Goal: Task Accomplishment & Management: Book appointment/travel/reservation

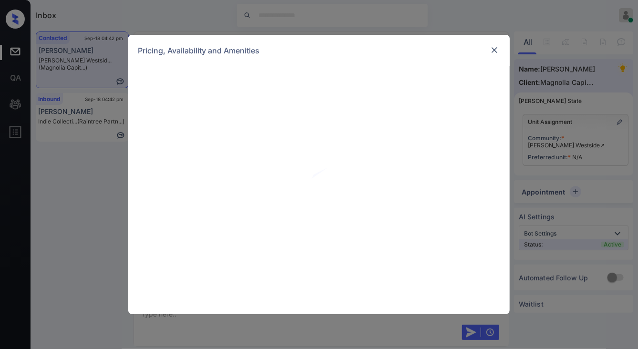
scroll to position [537, 0]
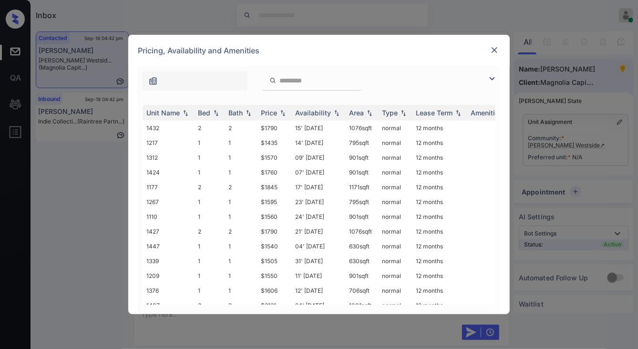
click at [496, 50] on img at bounding box center [494, 50] width 10 height 10
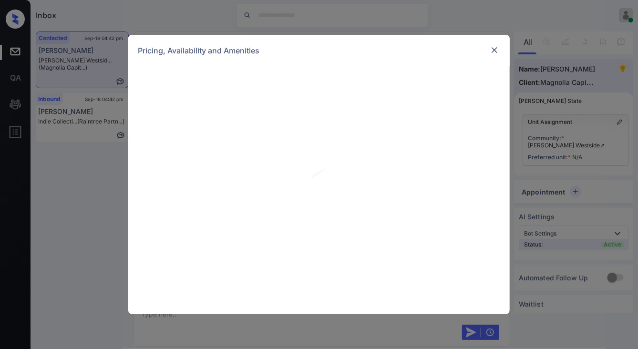
scroll to position [537, 0]
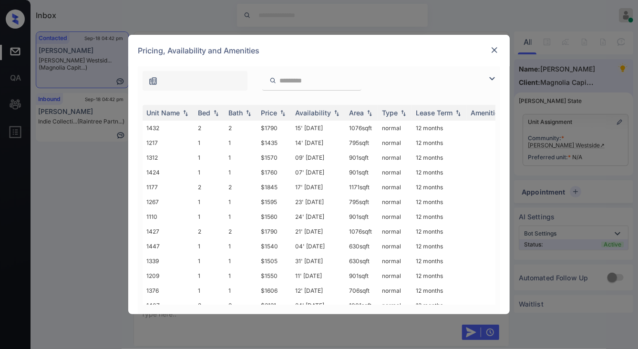
click at [494, 79] on img at bounding box center [491, 78] width 11 height 11
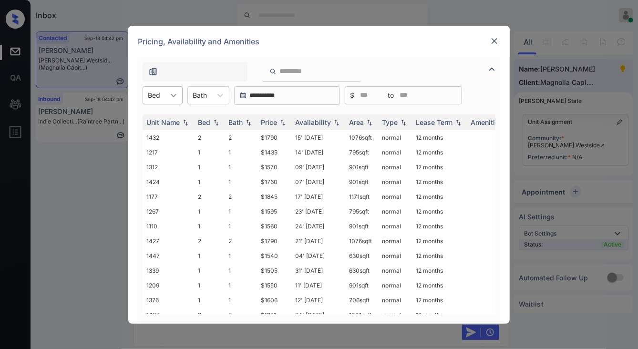
click at [165, 90] on div at bounding box center [173, 95] width 17 height 17
click at [165, 115] on div "1" at bounding box center [162, 118] width 40 height 17
click at [280, 119] on img at bounding box center [283, 122] width 10 height 7
drag, startPoint x: 262, startPoint y: 138, endPoint x: 279, endPoint y: 139, distance: 17.7
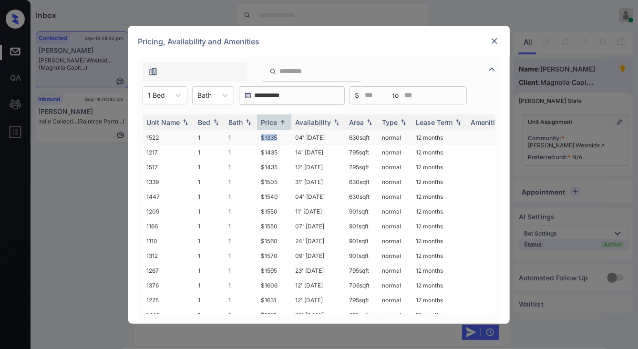
click at [279, 138] on tr "1522 1 1 $1335 04' Nov 25 630 sqft normal 12 months" at bounding box center [391, 137] width 498 height 15
click at [274, 180] on td "$1505" at bounding box center [274, 181] width 34 height 15
click at [269, 241] on td "$1560" at bounding box center [274, 240] width 34 height 15
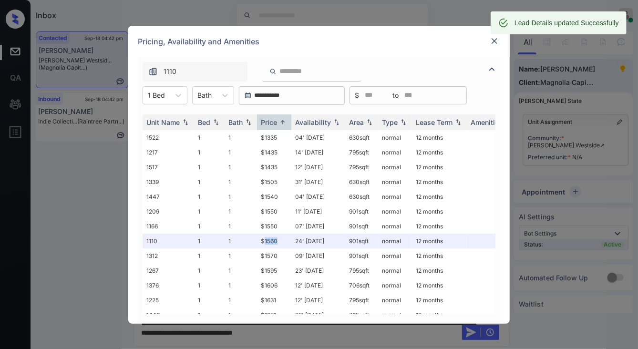
click at [497, 36] on img at bounding box center [494, 41] width 10 height 10
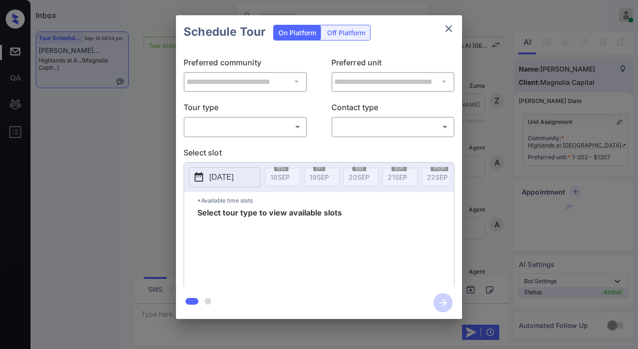
click at [294, 130] on body "Inbox Jezcil Usanastre Online Set yourself offline Set yourself on break Profil…" at bounding box center [319, 174] width 638 height 349
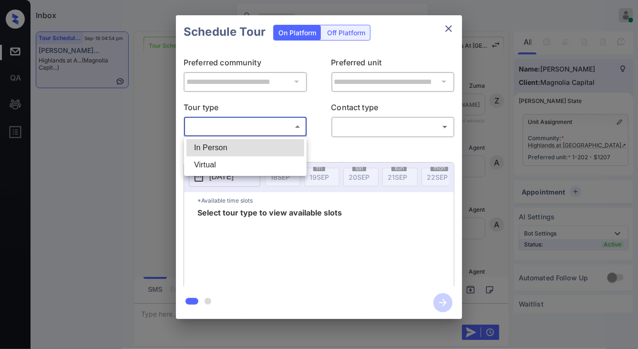
scroll to position [1448, 0]
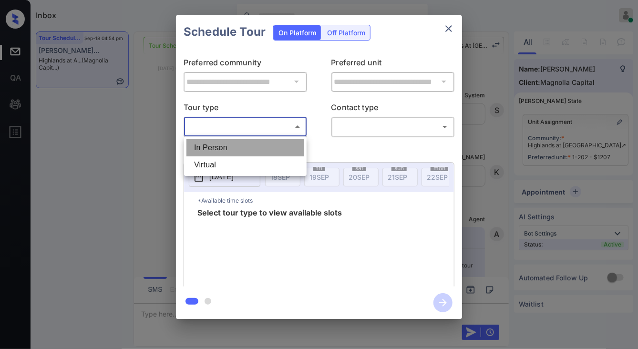
click at [281, 143] on li "In Person" at bounding box center [245, 147] width 118 height 17
type input "********"
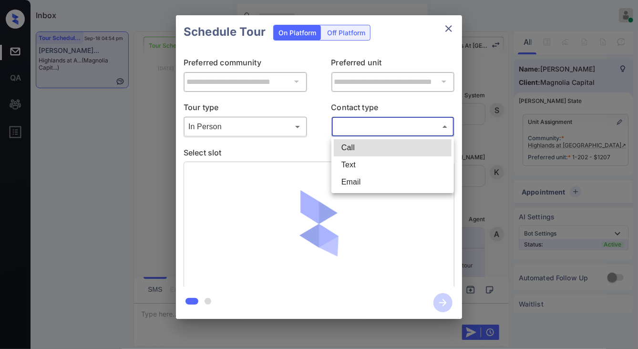
click at [345, 131] on body "Inbox Jezcil Usanastre Online Set yourself offline Set yourself on break Profil…" at bounding box center [319, 174] width 638 height 349
click at [343, 168] on li "Text" at bounding box center [393, 164] width 118 height 17
type input "****"
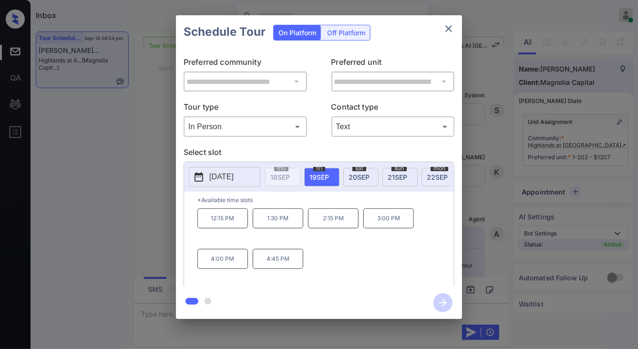
click at [469, 164] on div "**********" at bounding box center [319, 167] width 638 height 334
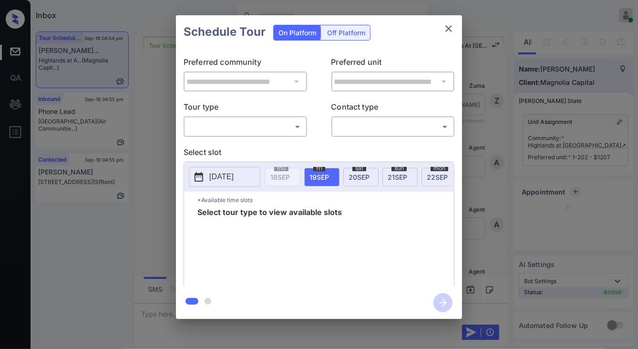
scroll to position [1591, 0]
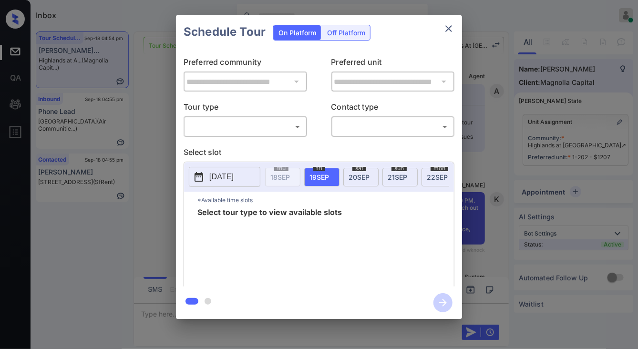
click at [229, 124] on body "Inbox Jezcil Usanastre Online Set yourself offline Set yourself on break Profil…" at bounding box center [319, 174] width 638 height 349
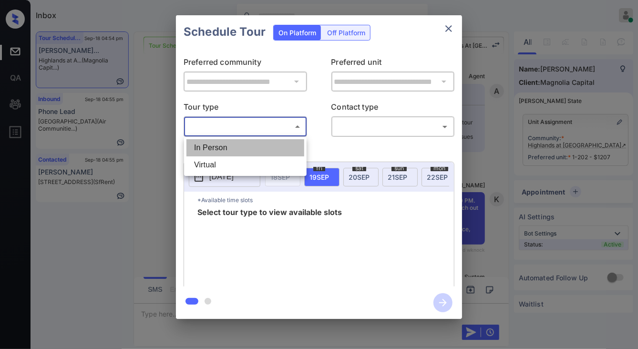
drag, startPoint x: 225, startPoint y: 142, endPoint x: 227, endPoint y: 147, distance: 6.0
click at [225, 149] on li "In Person" at bounding box center [245, 147] width 118 height 17
type input "********"
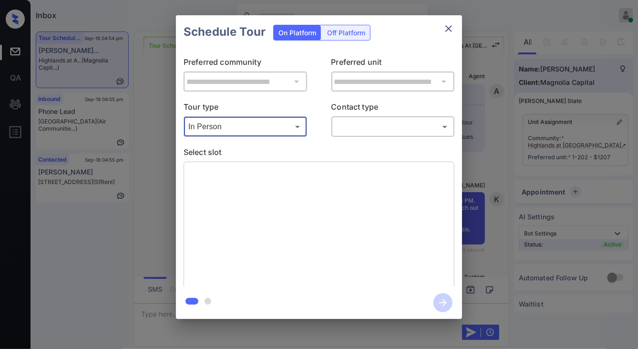
click at [337, 125] on body "Inbox Jezcil Usanastre Online Set yourself offline Set yourself on break Profil…" at bounding box center [319, 174] width 638 height 349
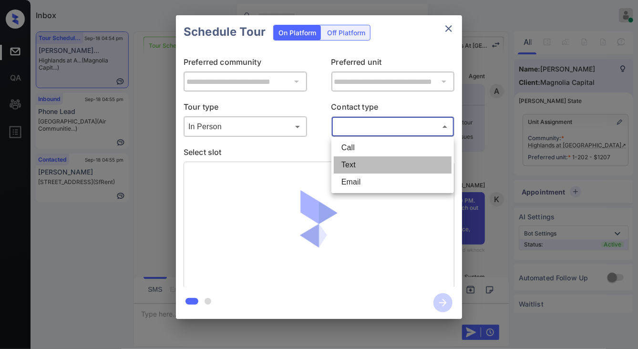
click at [341, 167] on li "Text" at bounding box center [393, 164] width 118 height 17
type input "****"
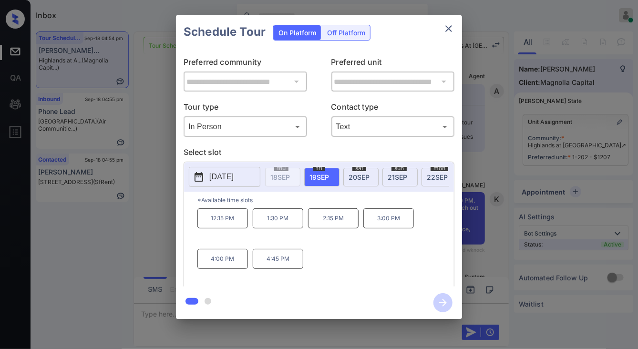
click at [473, 219] on div "**********" at bounding box center [319, 167] width 638 height 334
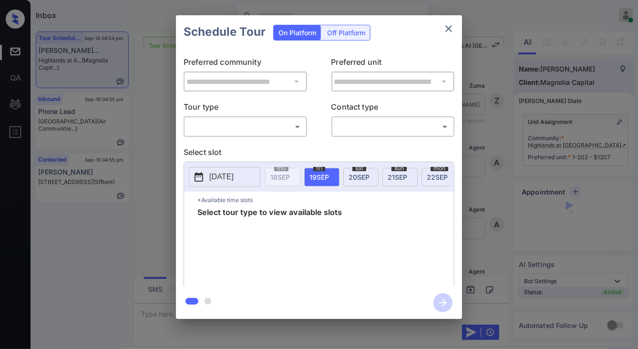
scroll to position [1591, 0]
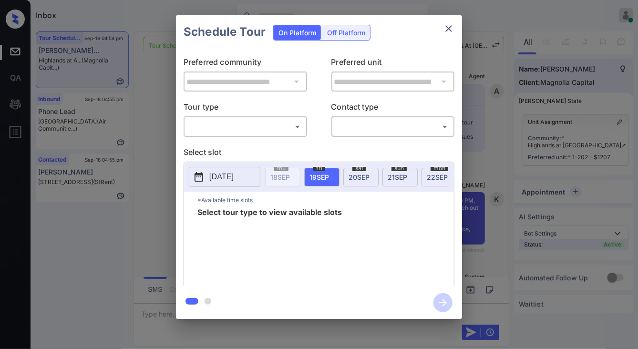
click at [473, 204] on div "**********" at bounding box center [319, 167] width 638 height 334
click at [236, 130] on body "Inbox Jezcil Usanastre Online Set yourself offline Set yourself on break Profil…" at bounding box center [319, 174] width 638 height 349
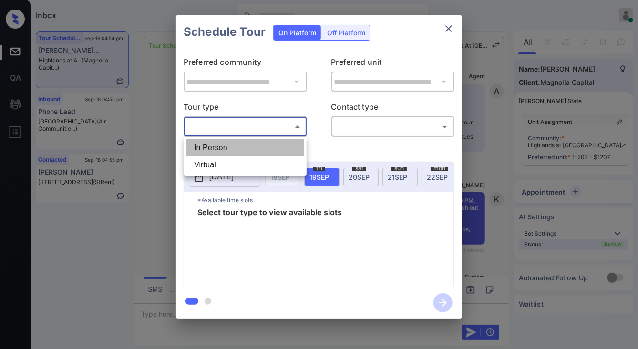
click at [229, 146] on li "In Person" at bounding box center [245, 147] width 118 height 17
type input "********"
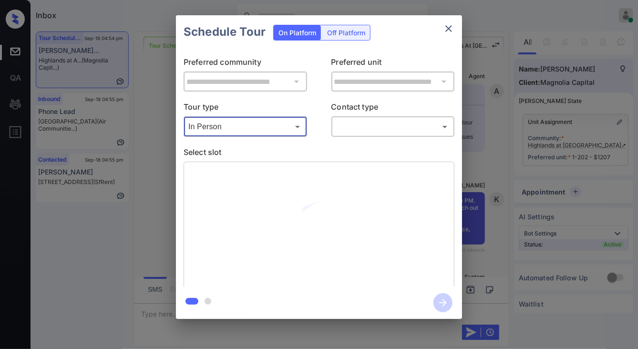
click at [406, 118] on div "​ ​" at bounding box center [392, 126] width 123 height 20
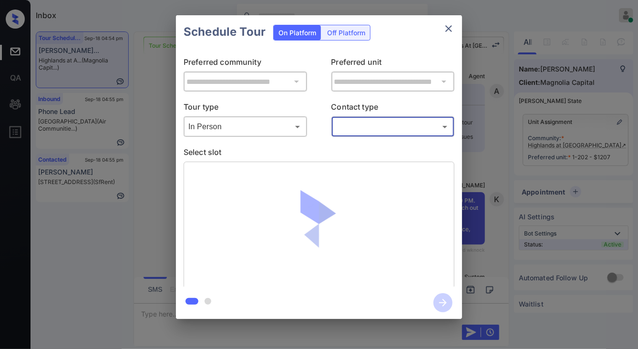
click at [401, 125] on body "Inbox Jezcil Usanastre Online Set yourself offline Set yourself on break Profil…" at bounding box center [319, 174] width 638 height 349
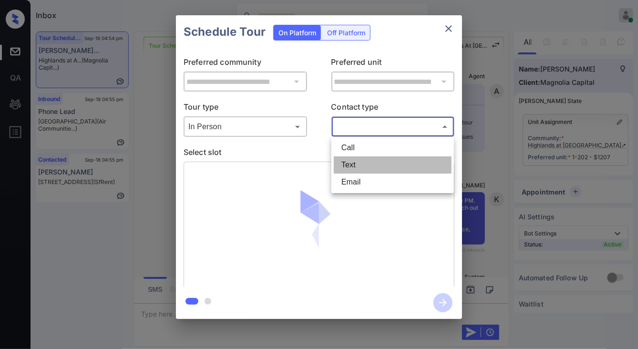
click at [366, 161] on li "Text" at bounding box center [393, 164] width 118 height 17
type input "****"
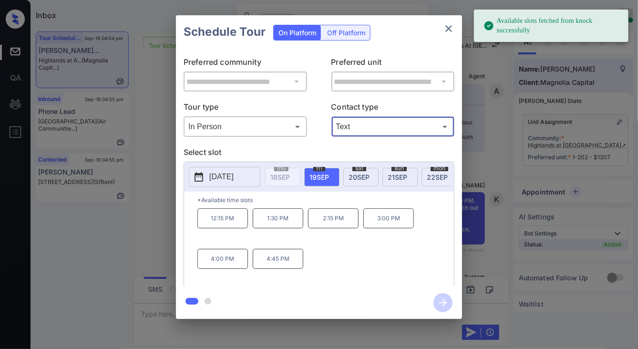
click at [407, 178] on div "sun 21 SEP" at bounding box center [399, 177] width 35 height 19
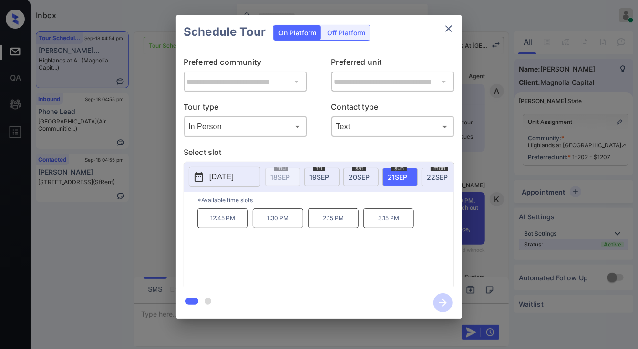
drag, startPoint x: 368, startPoint y: 220, endPoint x: 382, endPoint y: 219, distance: 13.8
click at [372, 219] on p "3:15 PM" at bounding box center [388, 218] width 51 height 20
click at [399, 220] on p "3:15 PM" at bounding box center [388, 218] width 51 height 20
click at [364, 228] on p "3:15 PM" at bounding box center [388, 218] width 51 height 20
drag, startPoint x: 371, startPoint y: 220, endPoint x: 400, endPoint y: 223, distance: 29.8
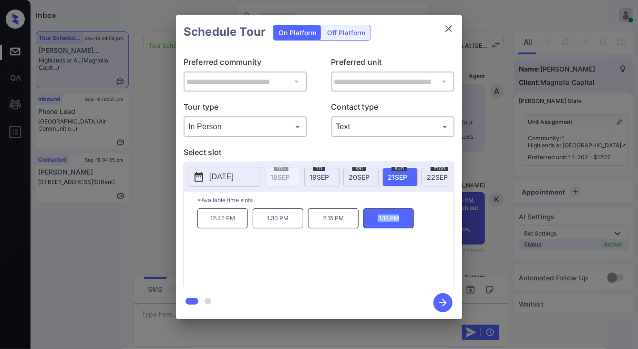
click at [400, 223] on p "3:15 PM" at bounding box center [388, 218] width 51 height 20
copy p "3:15 PM"
click at [161, 154] on div "**********" at bounding box center [319, 167] width 638 height 334
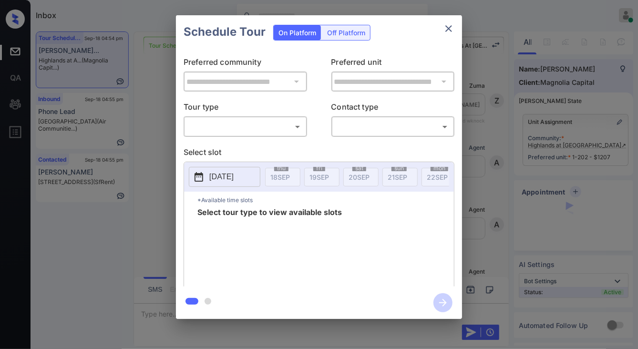
click at [200, 122] on body "Inbox Jezcil Usanastre Online Set yourself offline Set yourself on break Profil…" at bounding box center [319, 174] width 638 height 349
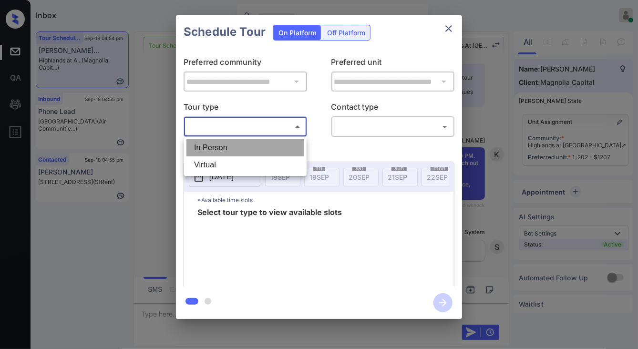
click at [204, 145] on li "In Person" at bounding box center [245, 147] width 118 height 17
type input "********"
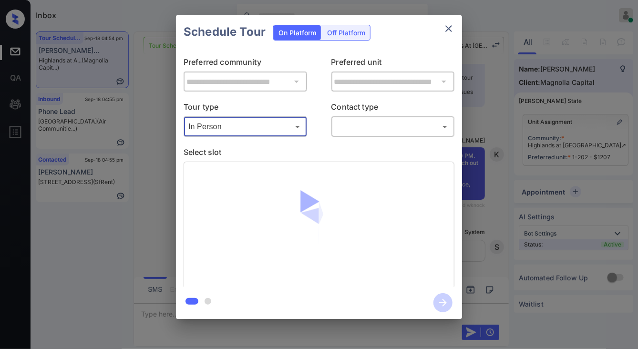
click at [353, 127] on body "Inbox Jezcil Usanastre Online Set yourself offline Set yourself on break Profil…" at bounding box center [319, 174] width 638 height 349
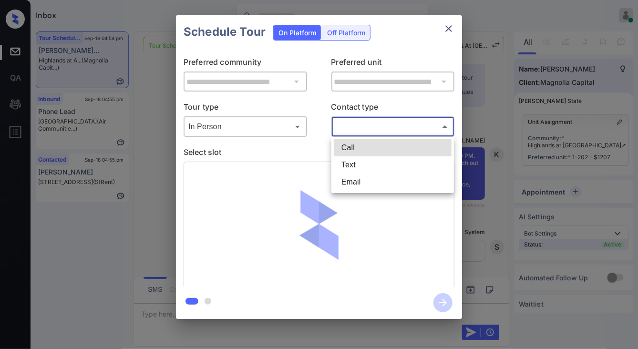
click at [345, 163] on li "Text" at bounding box center [393, 164] width 118 height 17
type input "****"
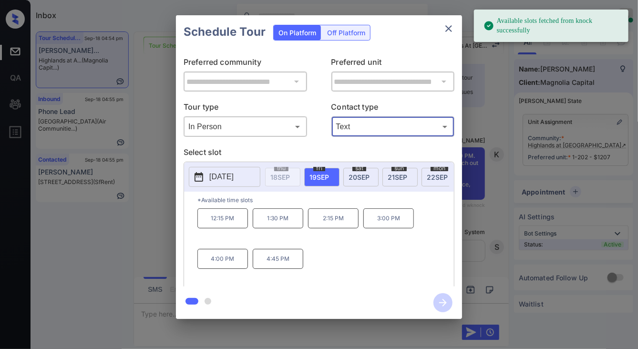
click at [394, 178] on span "21 SEP" at bounding box center [397, 177] width 20 height 8
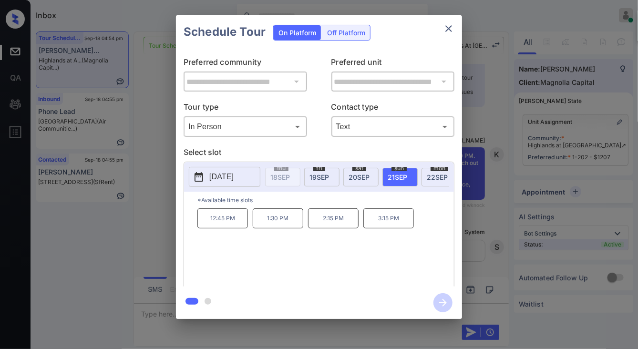
click at [368, 225] on p "3:15 PM" at bounding box center [388, 218] width 51 height 20
click at [442, 297] on icon "button" at bounding box center [442, 302] width 19 height 19
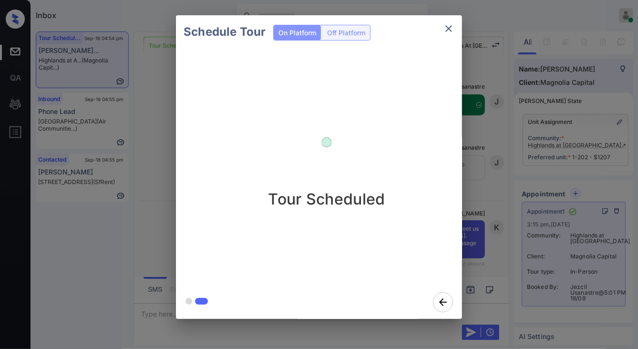
scroll to position [1904, 0]
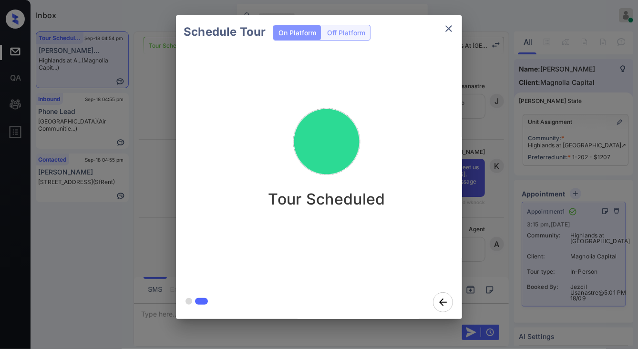
click at [148, 189] on div "Schedule Tour On Platform Off Platform Tour Scheduled" at bounding box center [319, 167] width 638 height 334
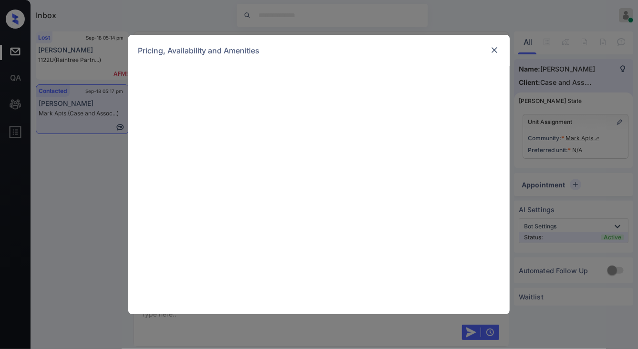
scroll to position [801, 0]
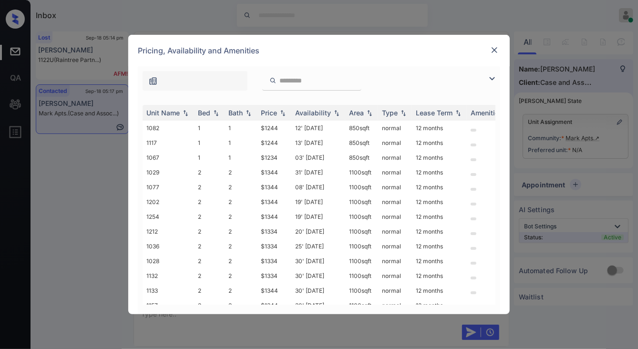
click at [488, 80] on img at bounding box center [491, 78] width 11 height 11
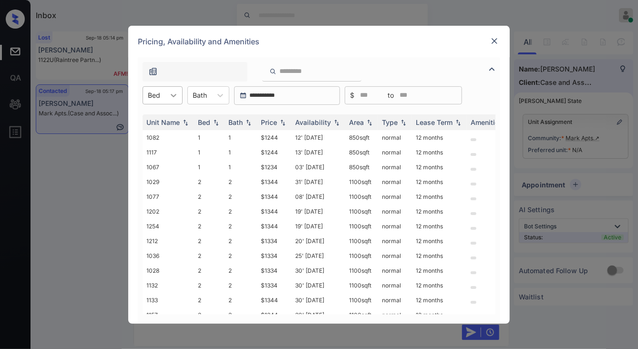
click at [173, 91] on icon at bounding box center [174, 96] width 10 height 10
click at [169, 132] on div "2" at bounding box center [162, 135] width 40 height 17
click at [255, 139] on td "2" at bounding box center [240, 137] width 32 height 15
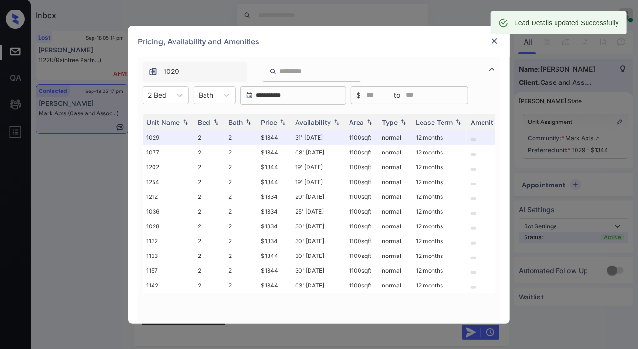
click at [493, 44] on img at bounding box center [494, 41] width 10 height 10
